Goal: Task Accomplishment & Management: Complete application form

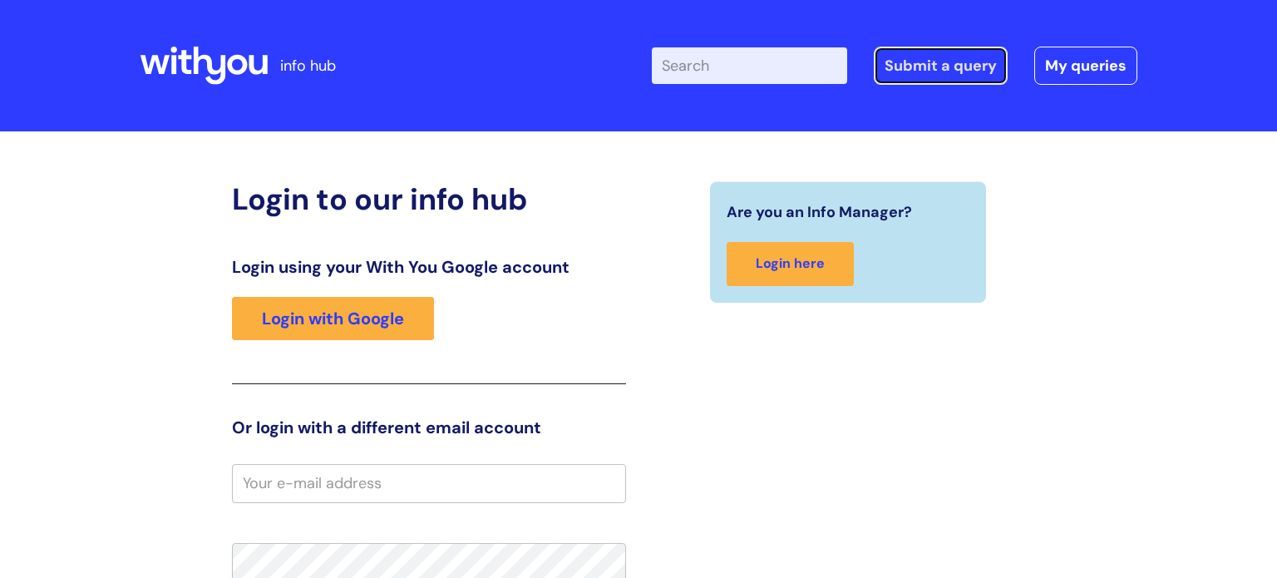
click at [924, 82] on link "Submit a query" at bounding box center [941, 66] width 134 height 38
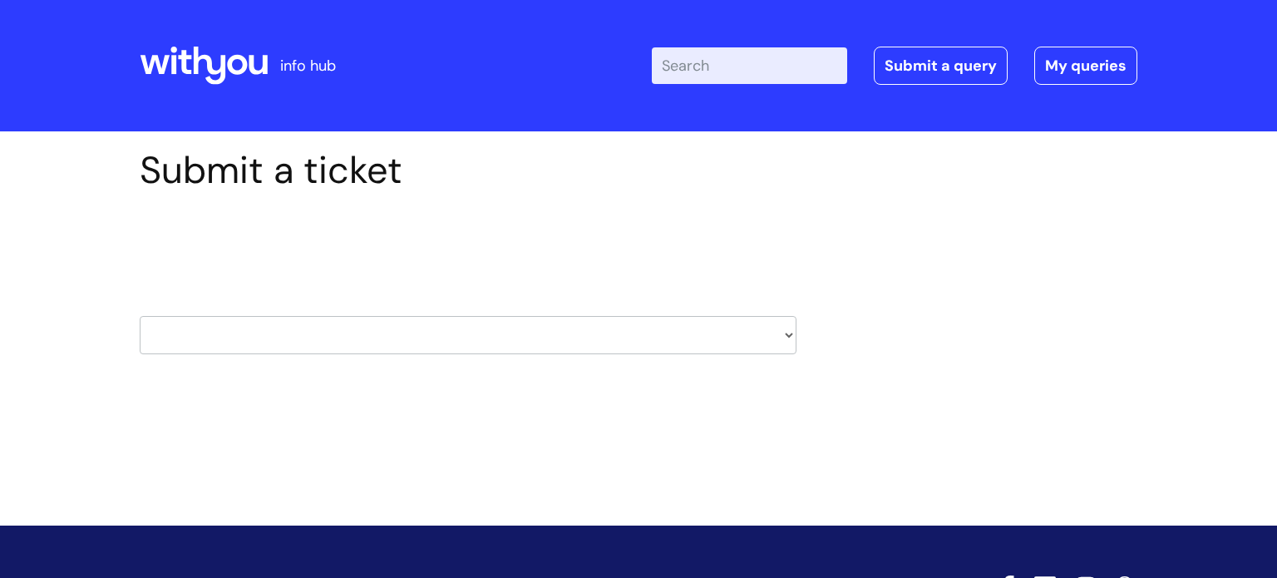
click at [802, 326] on div "Submit a ticket Select issue type HR / People IT and Support Clinical Drug Aler…" at bounding box center [468, 277] width 682 height 258
click at [773, 332] on select "HR / People IT and Support Clinical Drug Alerts Finance Accounts Data Support T…" at bounding box center [468, 335] width 657 height 38
select select "it_and_support"
click at [140, 316] on select "HR / People IT and Support Clinical Drug Alerts Finance Accounts Data Support T…" at bounding box center [468, 335] width 657 height 38
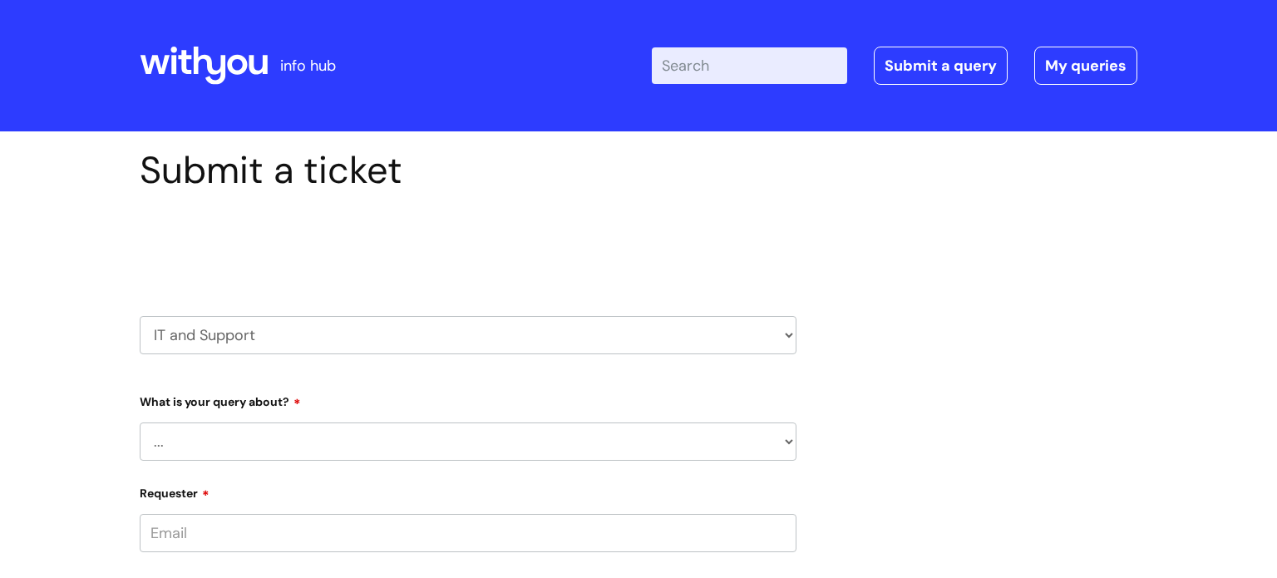
click at [321, 434] on select "... Mobile Phone Reset & MFA Accounts, Starters and Leavers IT Hardware issue I…" at bounding box center [468, 441] width 657 height 38
select select "System/software"
click at [140, 422] on select "... Mobile Phone Reset & MFA Accounts, Starters and Leavers IT Hardware issue I…" at bounding box center [468, 441] width 657 height 38
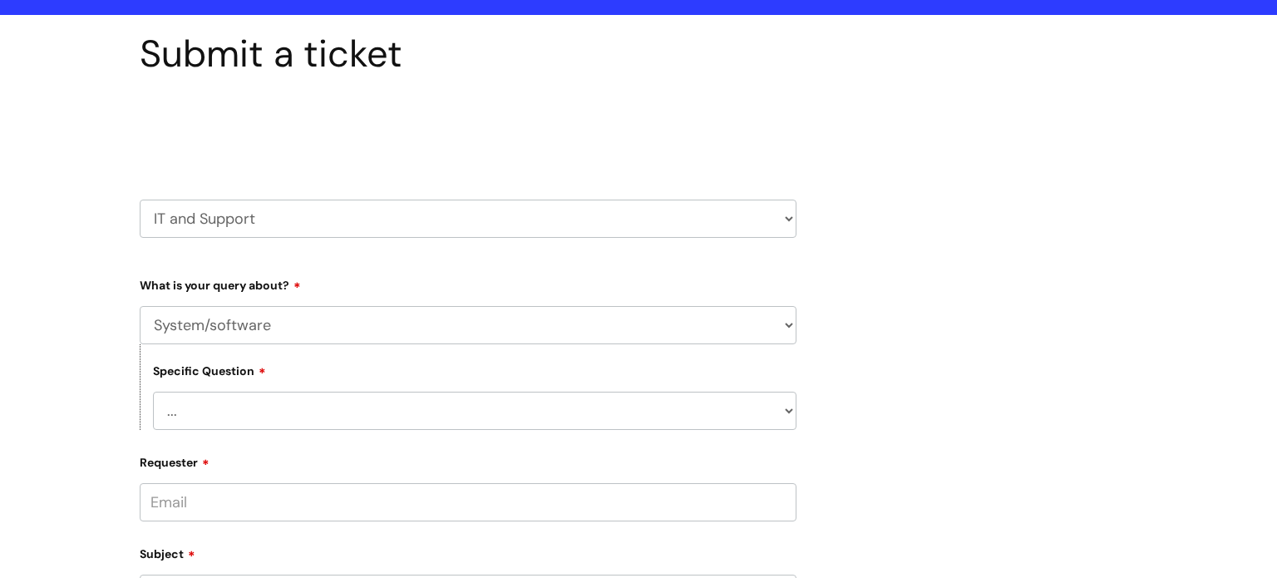
scroll to position [135, 0]
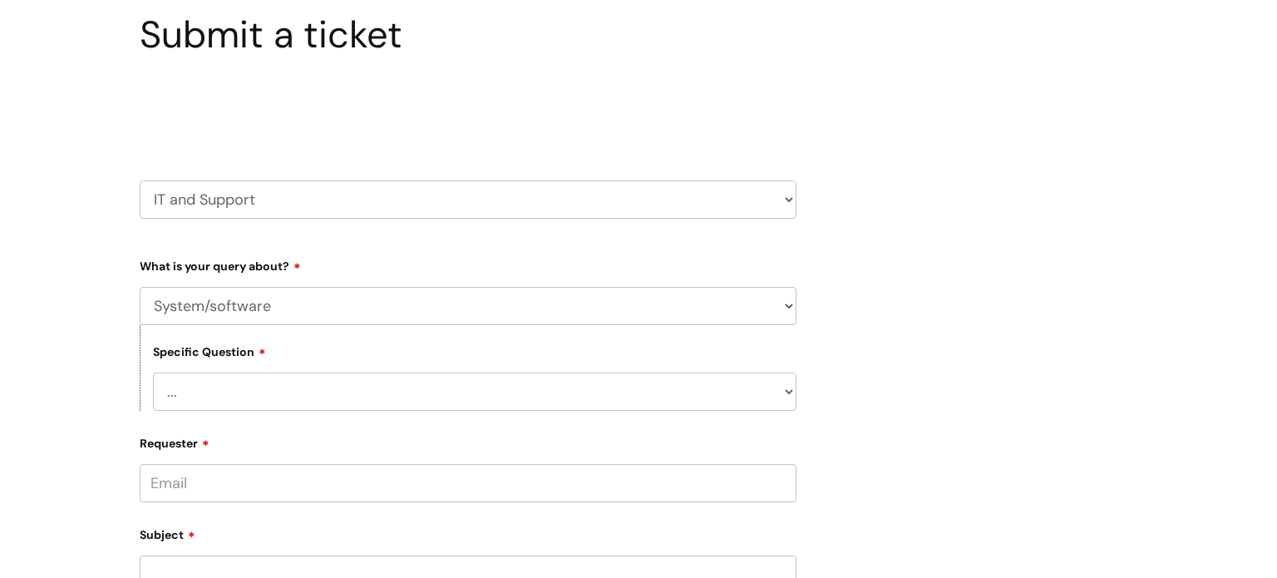
click at [354, 381] on select "... Halo PCMIS Iaptus NHS Email CJSM Email Mitel Another System Google (Workspa…" at bounding box center [474, 391] width 643 height 38
select select "Another System"
click at [153, 372] on select "... Halo PCMIS Iaptus NHS Email CJSM Email Mitel Another System Google (Workspa…" at bounding box center [474, 391] width 643 height 38
click at [321, 476] on select "... I’ve got a login issue Something else" at bounding box center [474, 477] width 643 height 38
select select "Something else"
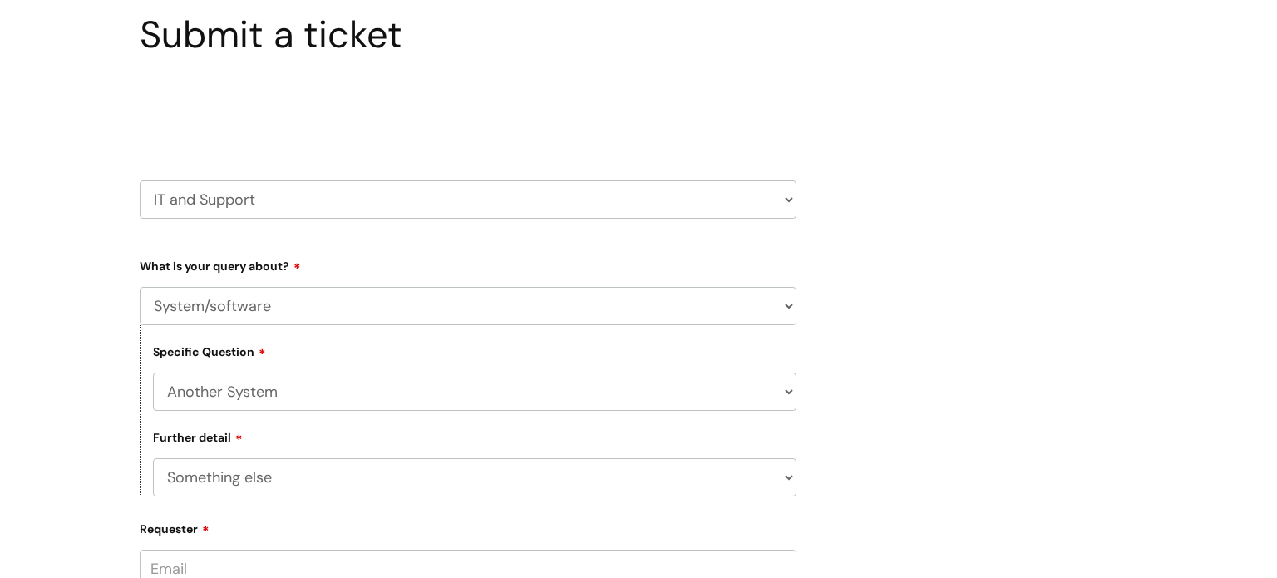
click at [153, 459] on select "... I’ve got a login issue Something else" at bounding box center [474, 477] width 643 height 38
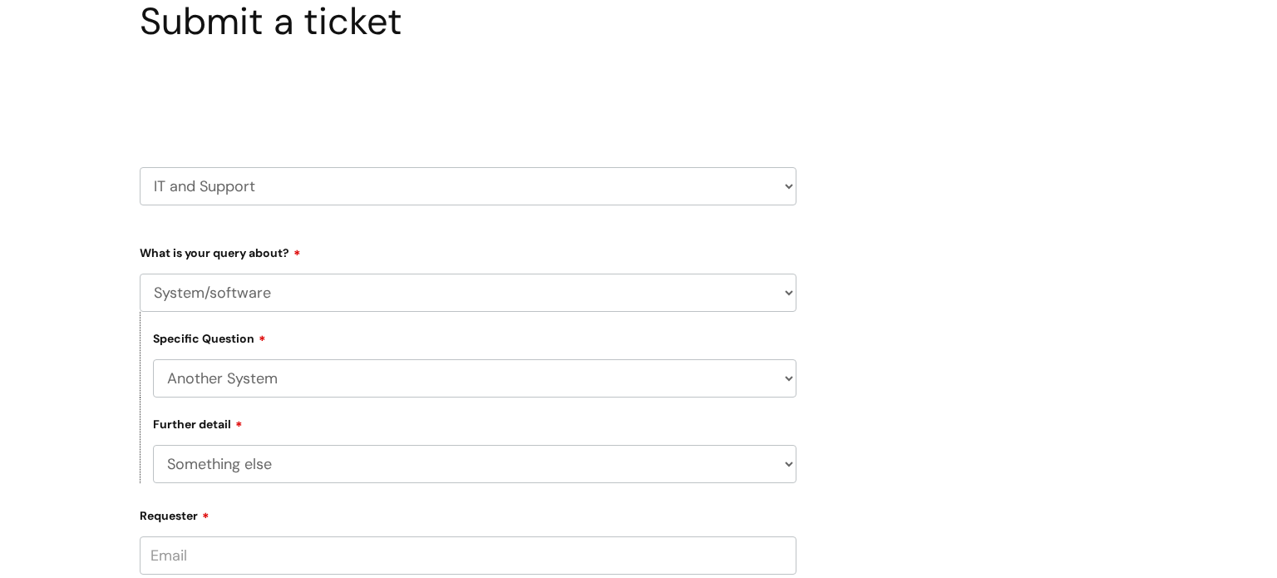
scroll to position [161, 0]
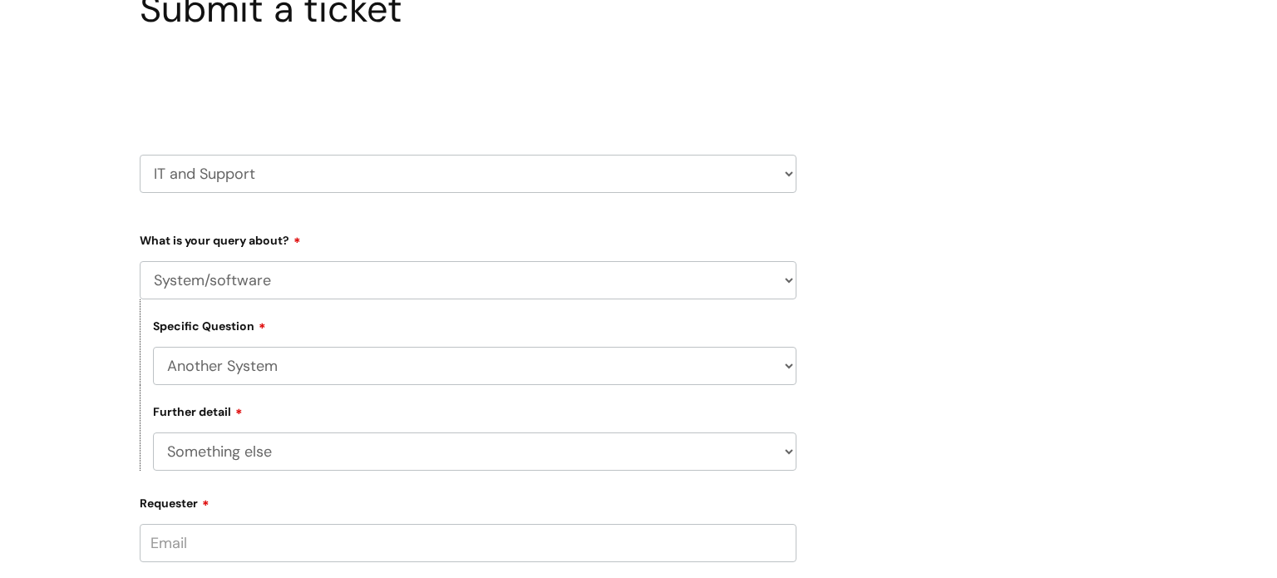
click at [264, 527] on input "Requester" at bounding box center [468, 543] width 657 height 38
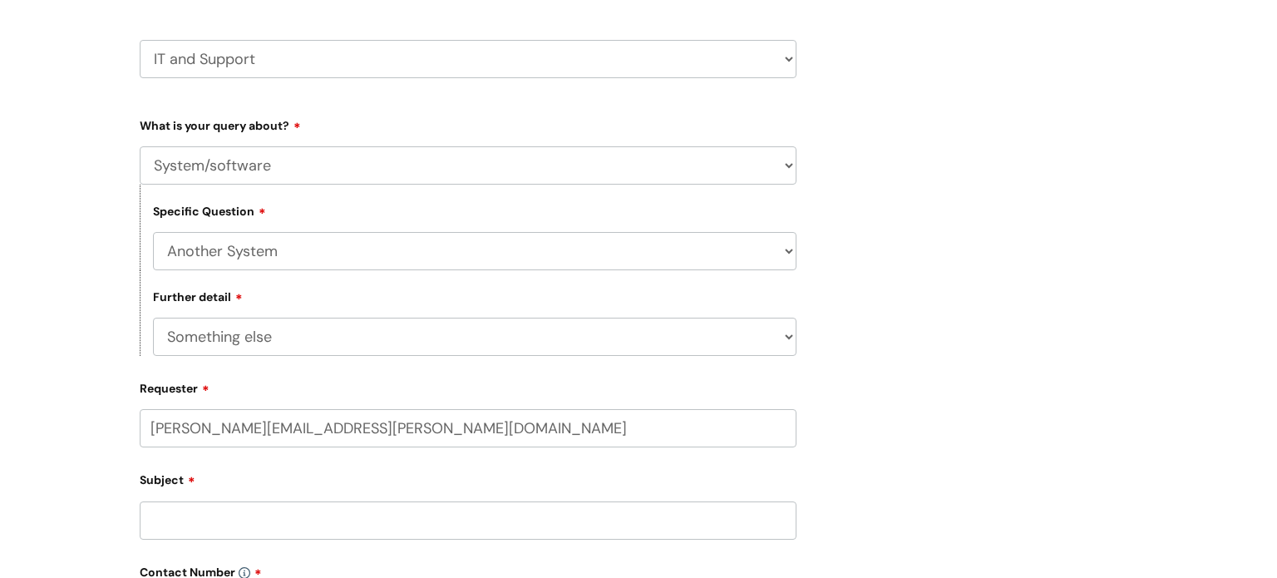
type input "[PERSON_NAME][EMAIL_ADDRESS][PERSON_NAME][DOMAIN_NAME]"
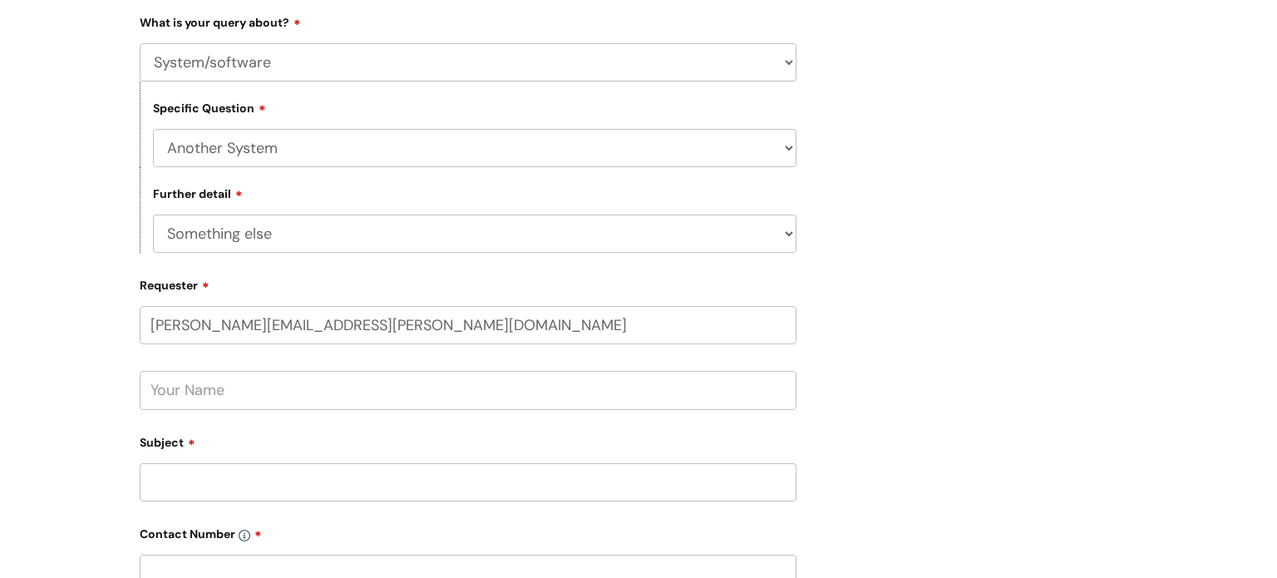
scroll to position [387, 0]
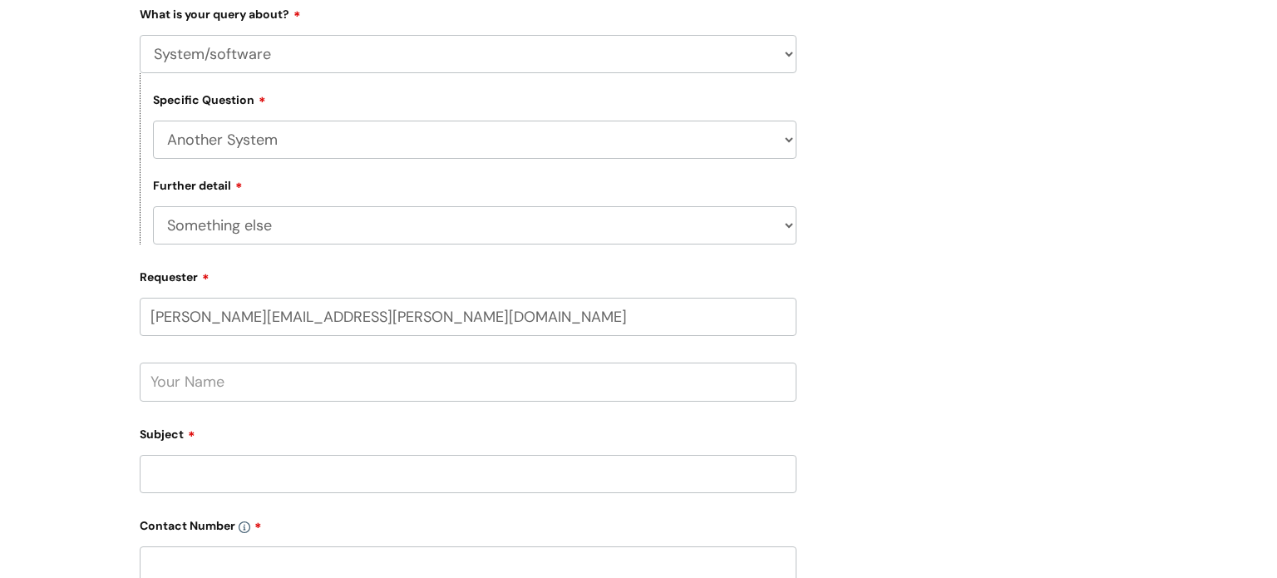
click at [224, 388] on input "text" at bounding box center [468, 381] width 657 height 38
type input "[PERSON_NAME]"
type input "google messages"
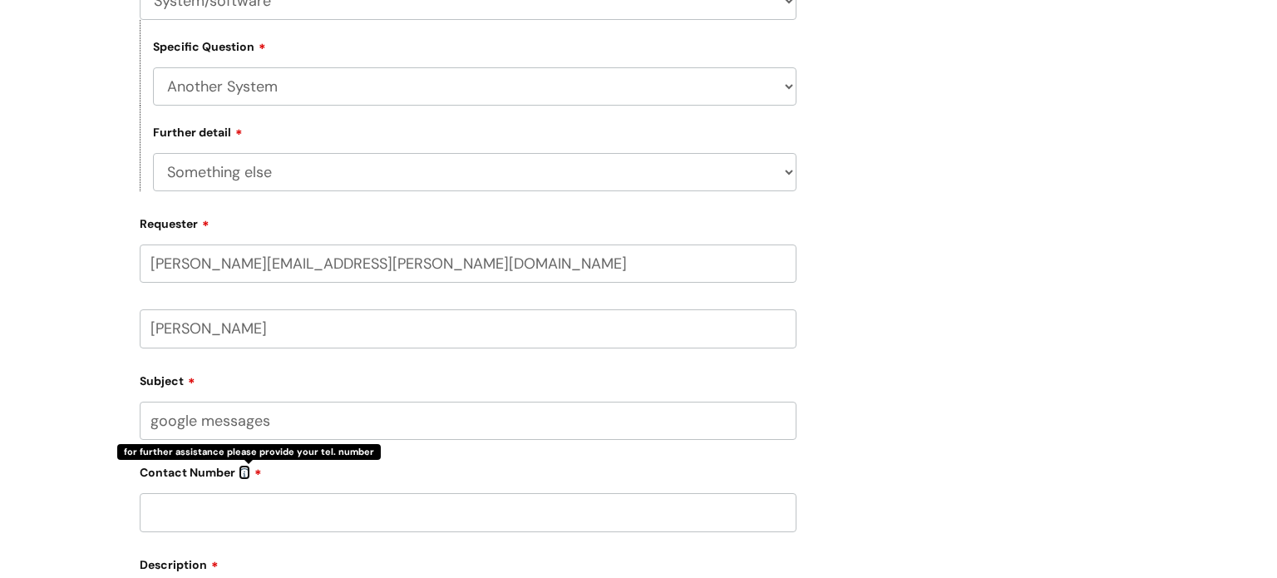
scroll to position [700, 0]
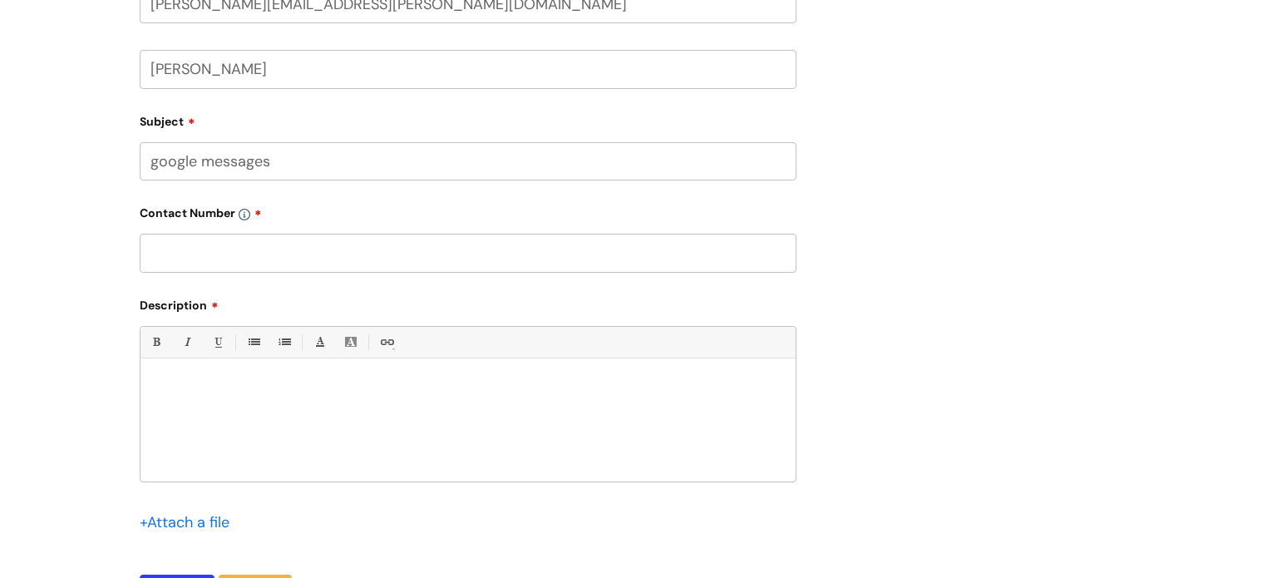
click at [285, 249] on input "text" at bounding box center [468, 253] width 657 height 38
type input "07966562465"
click at [223, 369] on div at bounding box center [467, 424] width 655 height 115
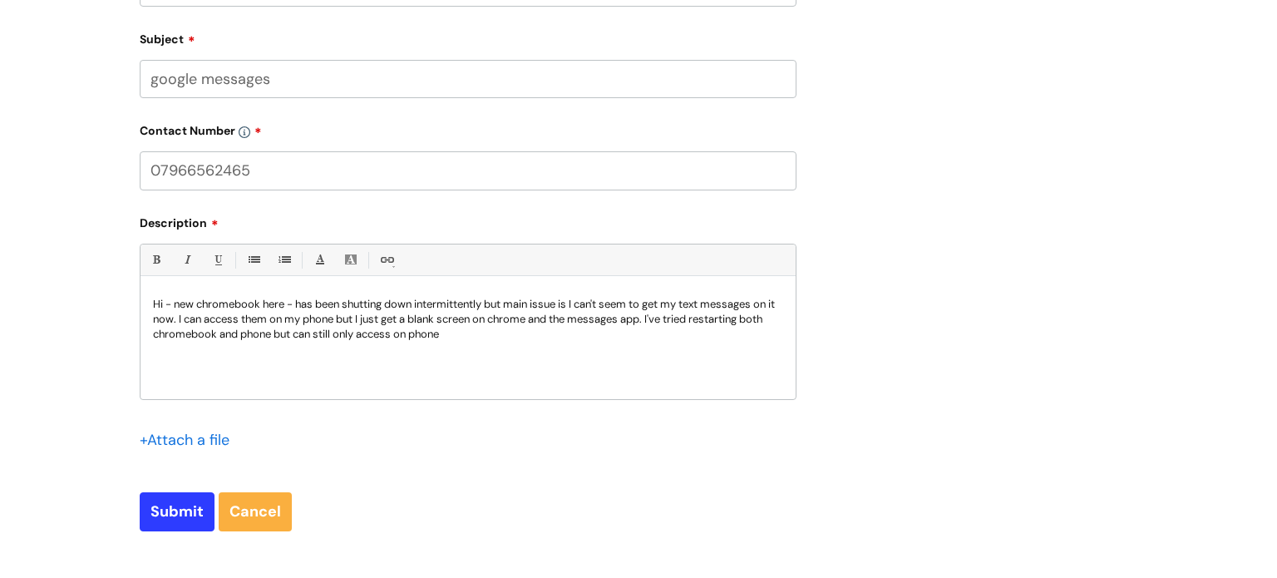
scroll to position [785, 0]
